Goal: Transaction & Acquisition: Book appointment/travel/reservation

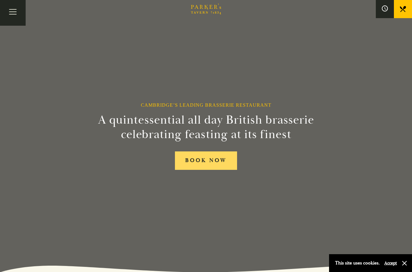
click at [228, 170] on link "BOOK NOW" at bounding box center [206, 160] width 62 height 18
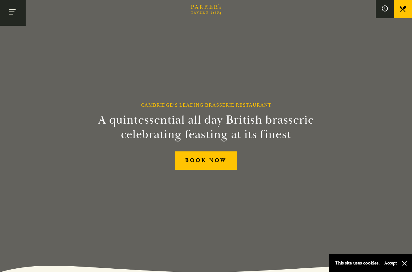
click at [18, 11] on button "Toggle navigation" at bounding box center [13, 13] width 26 height 26
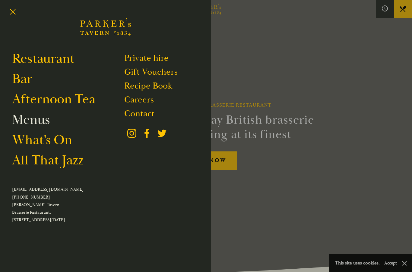
click at [24, 125] on link "Menus" at bounding box center [31, 119] width 38 height 17
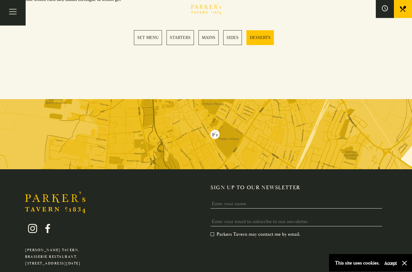
scroll to position [881, 0]
click at [210, 34] on link "MAINS" at bounding box center [209, 37] width 20 height 15
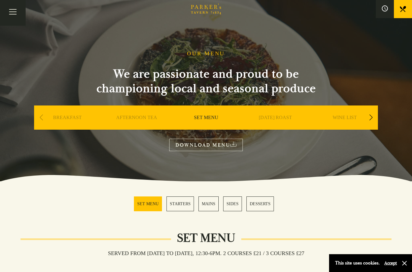
click at [45, 117] on div "Previous slide" at bounding box center [41, 117] width 8 height 13
click at [369, 120] on div "Next slide" at bounding box center [371, 117] width 8 height 13
click at [368, 119] on div "Next slide" at bounding box center [371, 117] width 8 height 13
click at [283, 118] on link "A LA CARTE" at bounding box center [276, 126] width 28 height 24
